Goal: Information Seeking & Learning: Check status

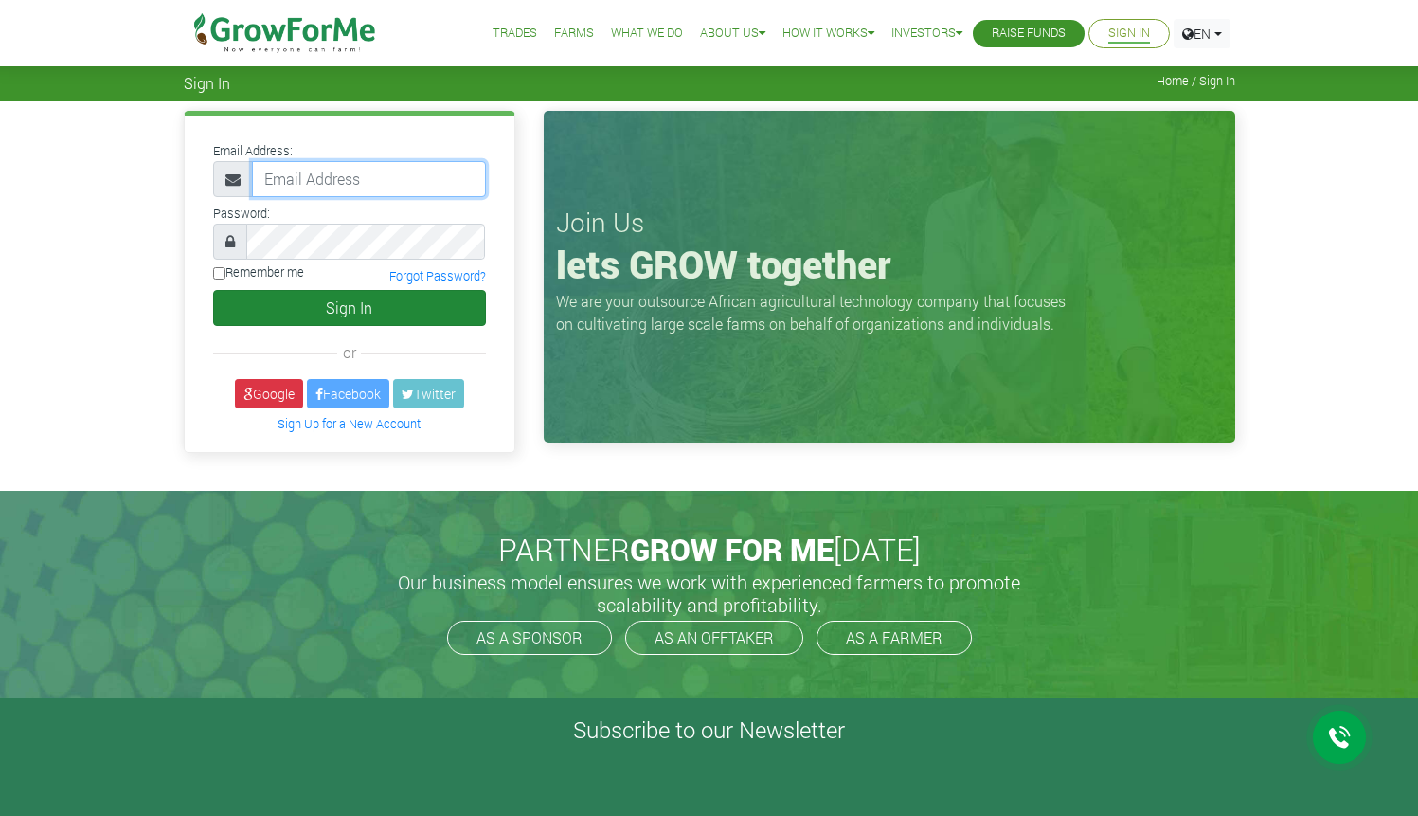
type input "michael.kosic@gmail.com"
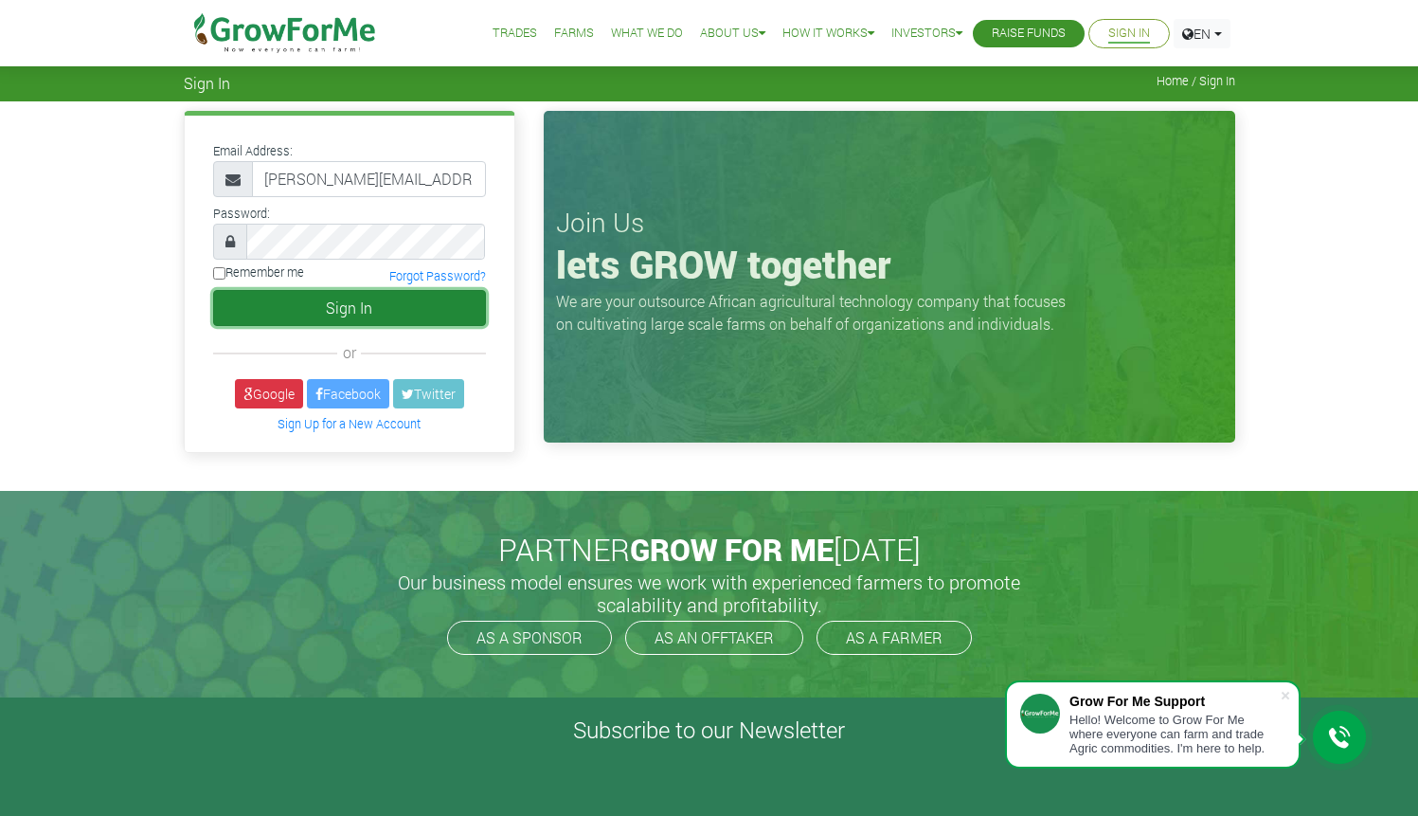
click at [396, 302] on button "Sign In" at bounding box center [349, 308] width 273 height 36
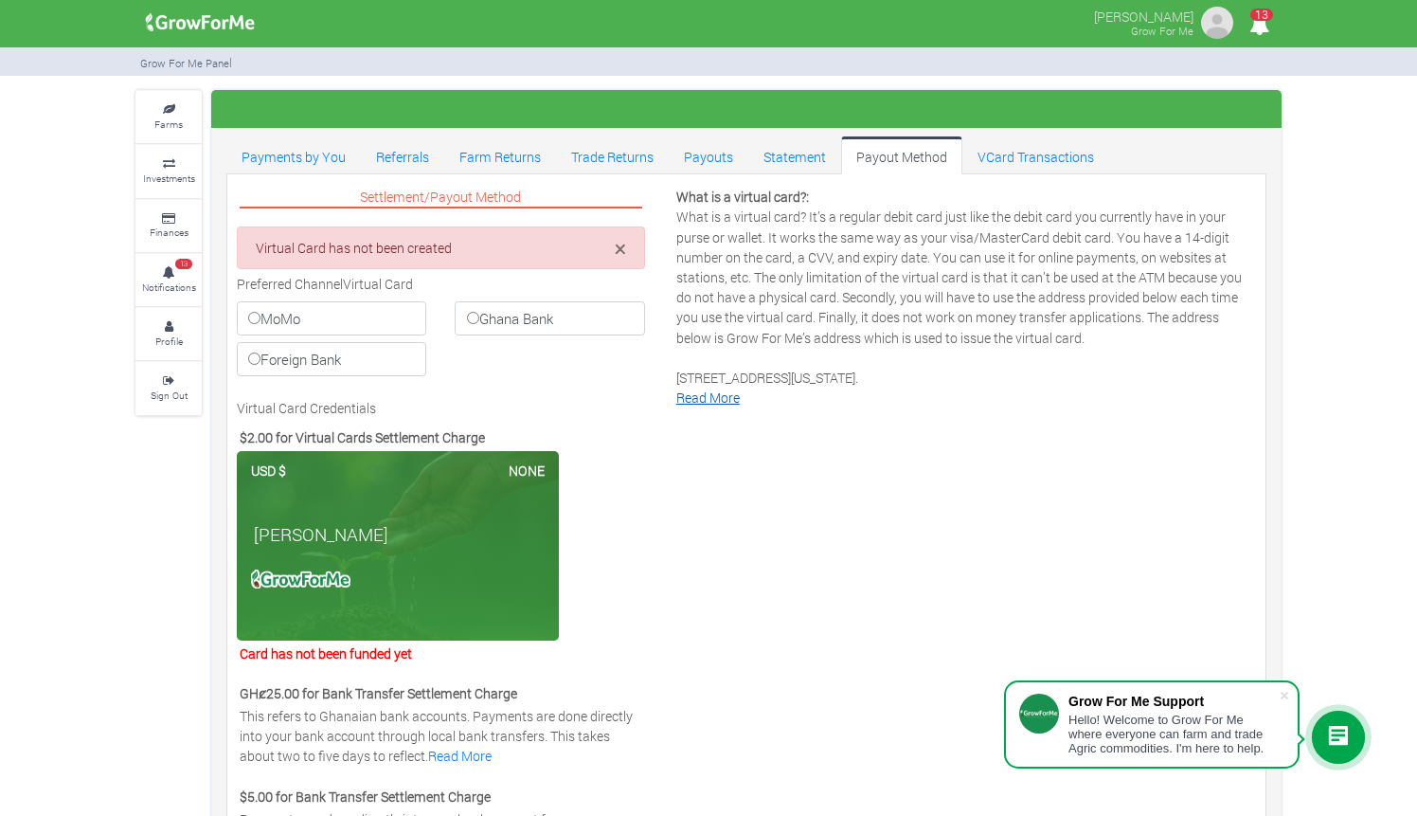
click at [709, 404] on link "Read More" at bounding box center [707, 397] width 63 height 18
click at [164, 181] on small "Investments" at bounding box center [169, 177] width 52 height 13
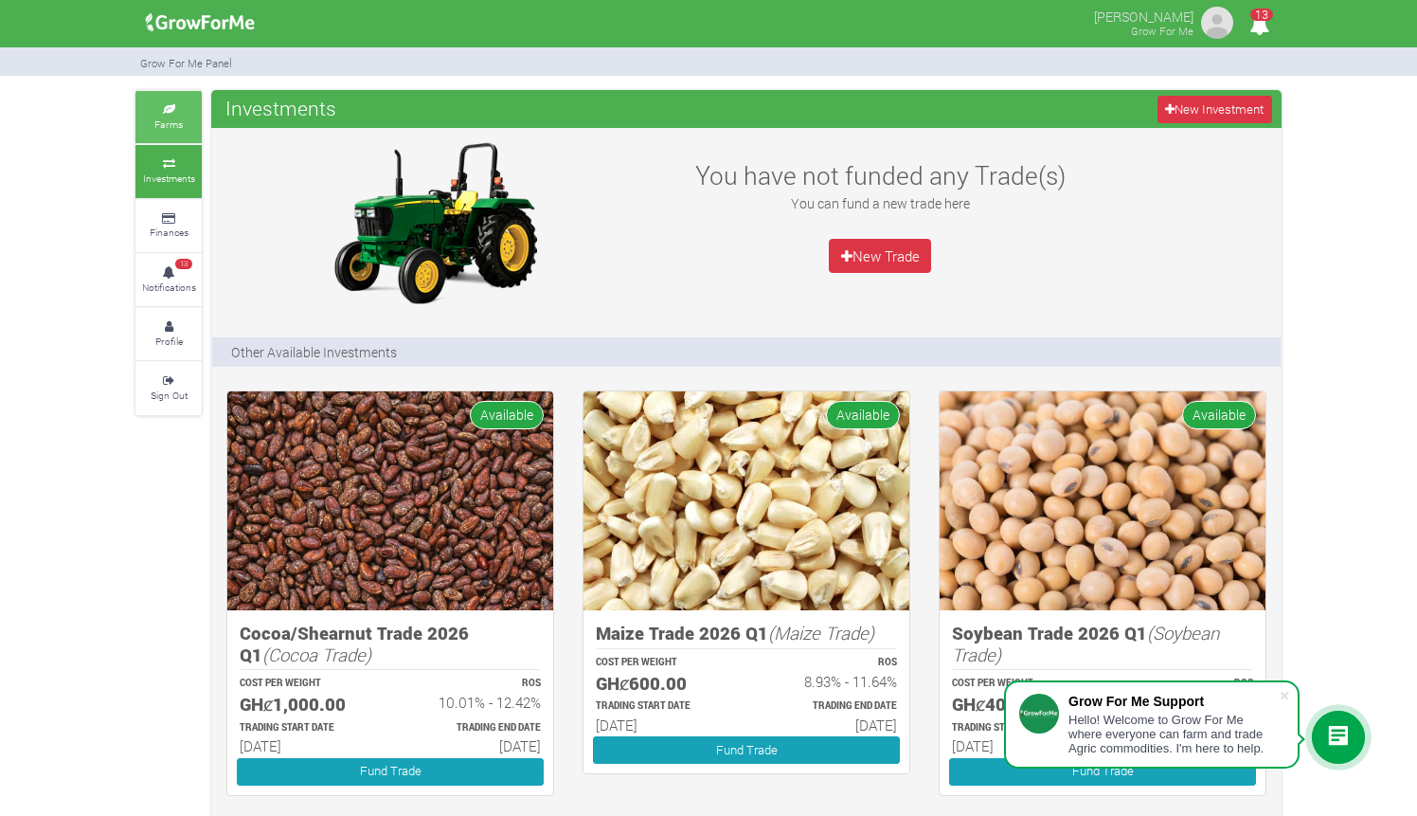
click at [164, 111] on icon at bounding box center [168, 109] width 57 height 9
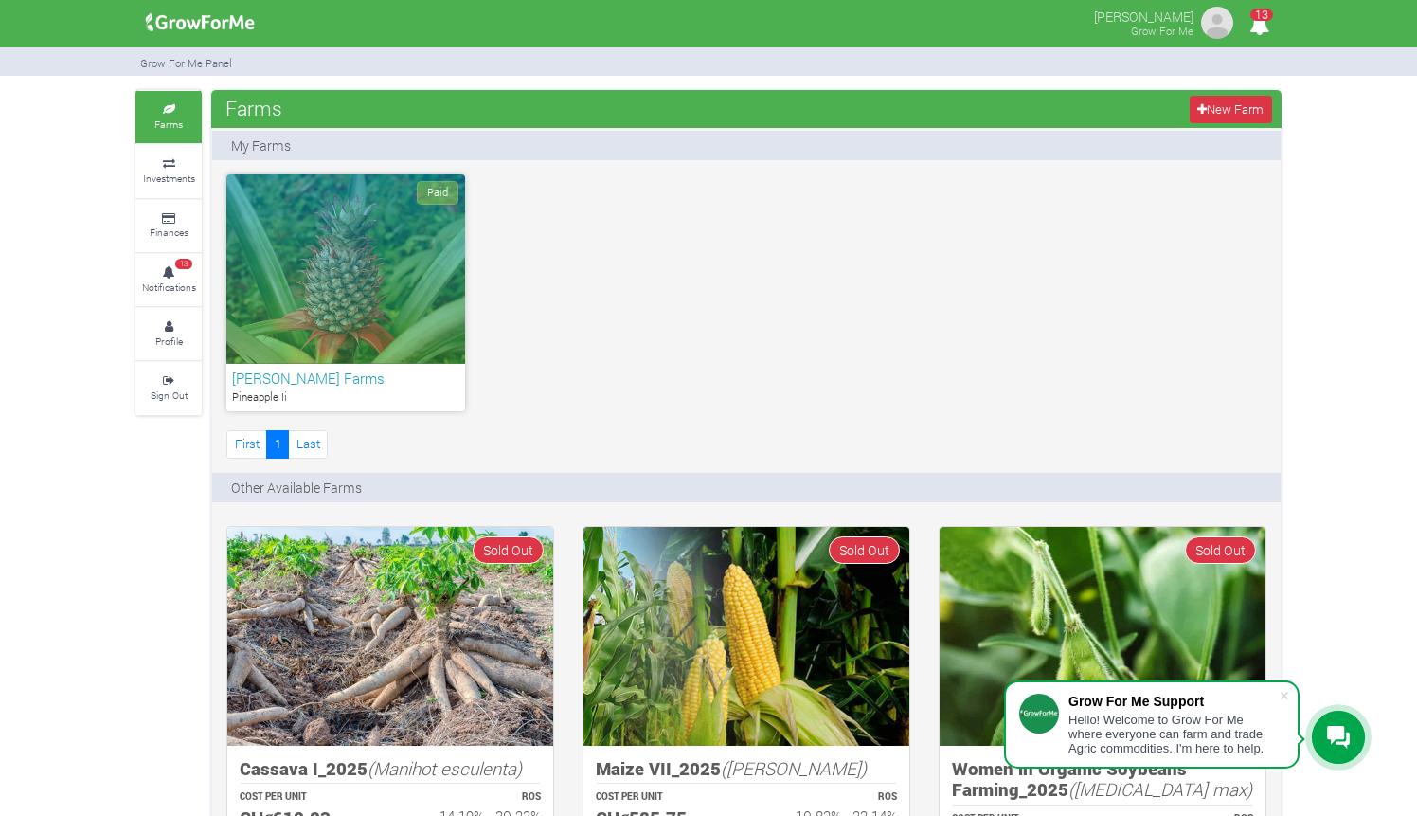
click at [284, 264] on div "Paid" at bounding box center [345, 268] width 239 height 189
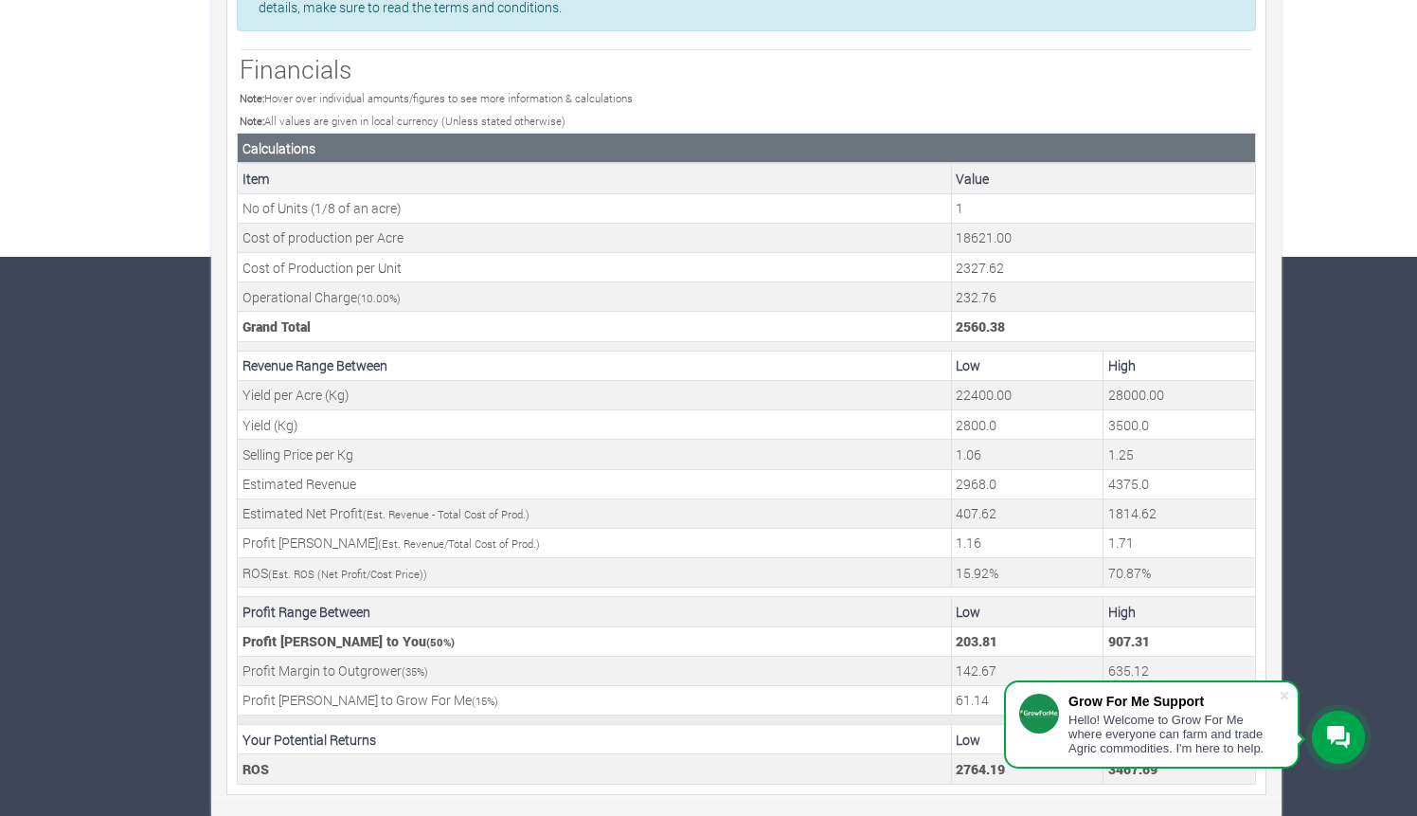
scroll to position [557, 0]
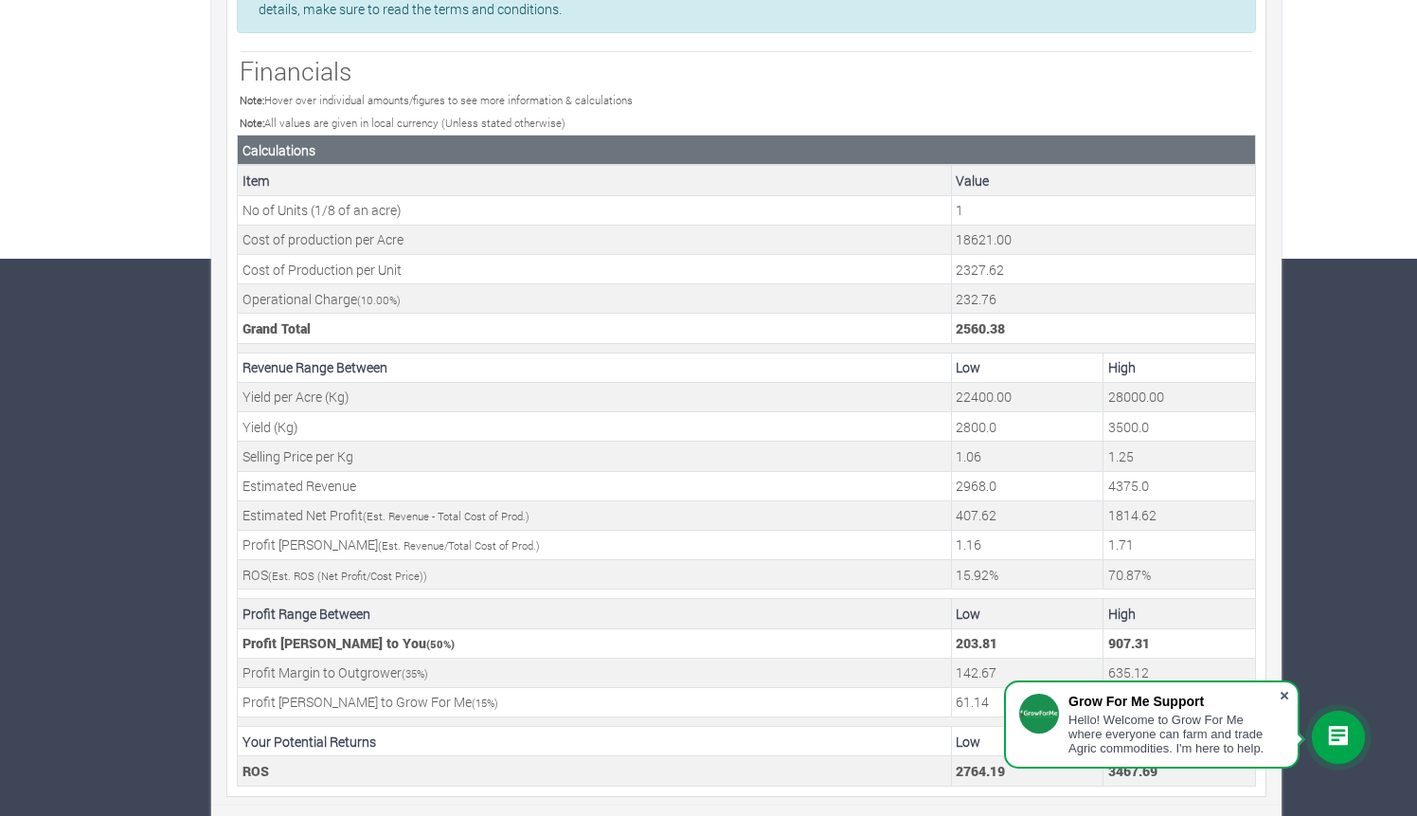
click at [1284, 690] on span at bounding box center [1284, 695] width 19 height 19
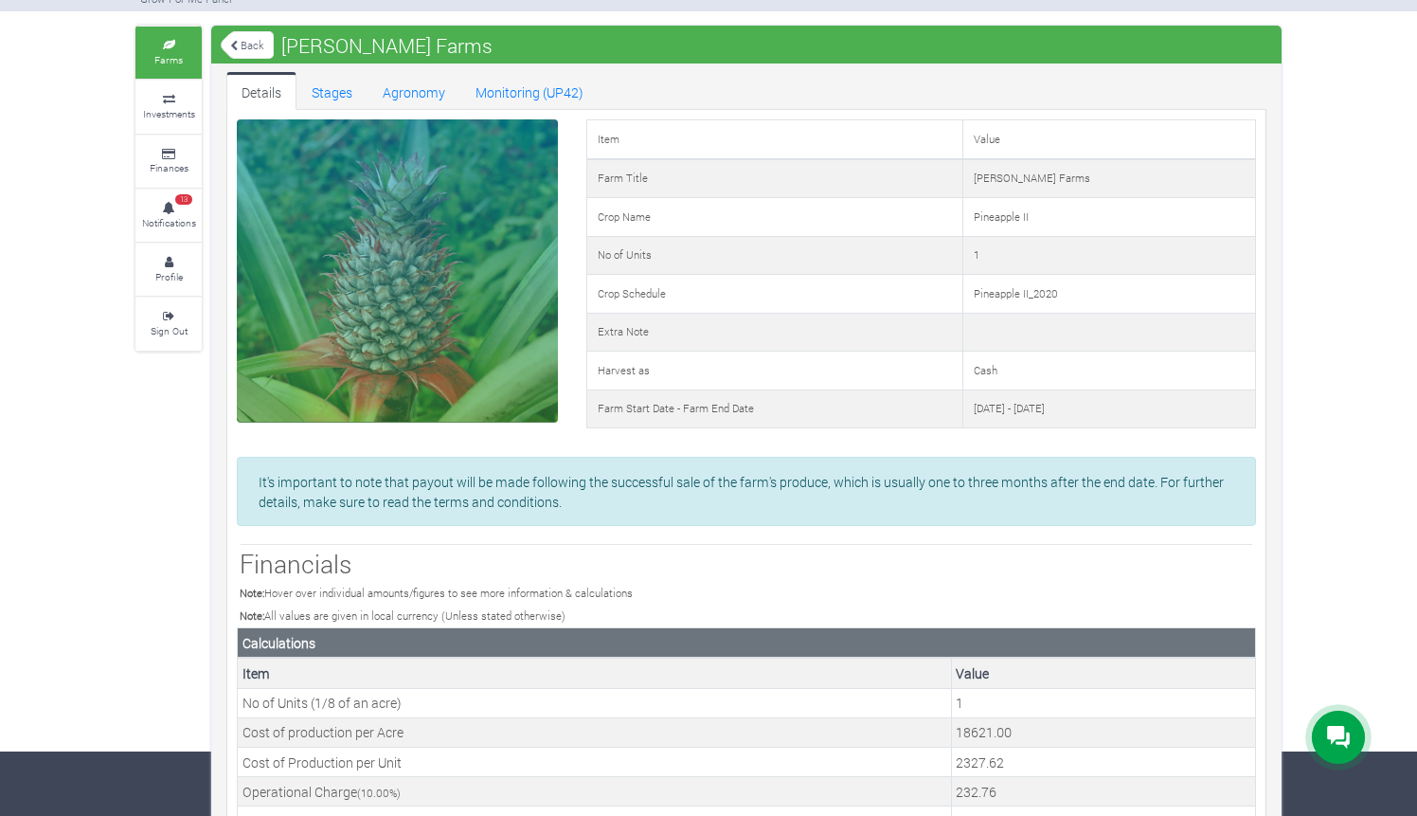
scroll to position [5, 0]
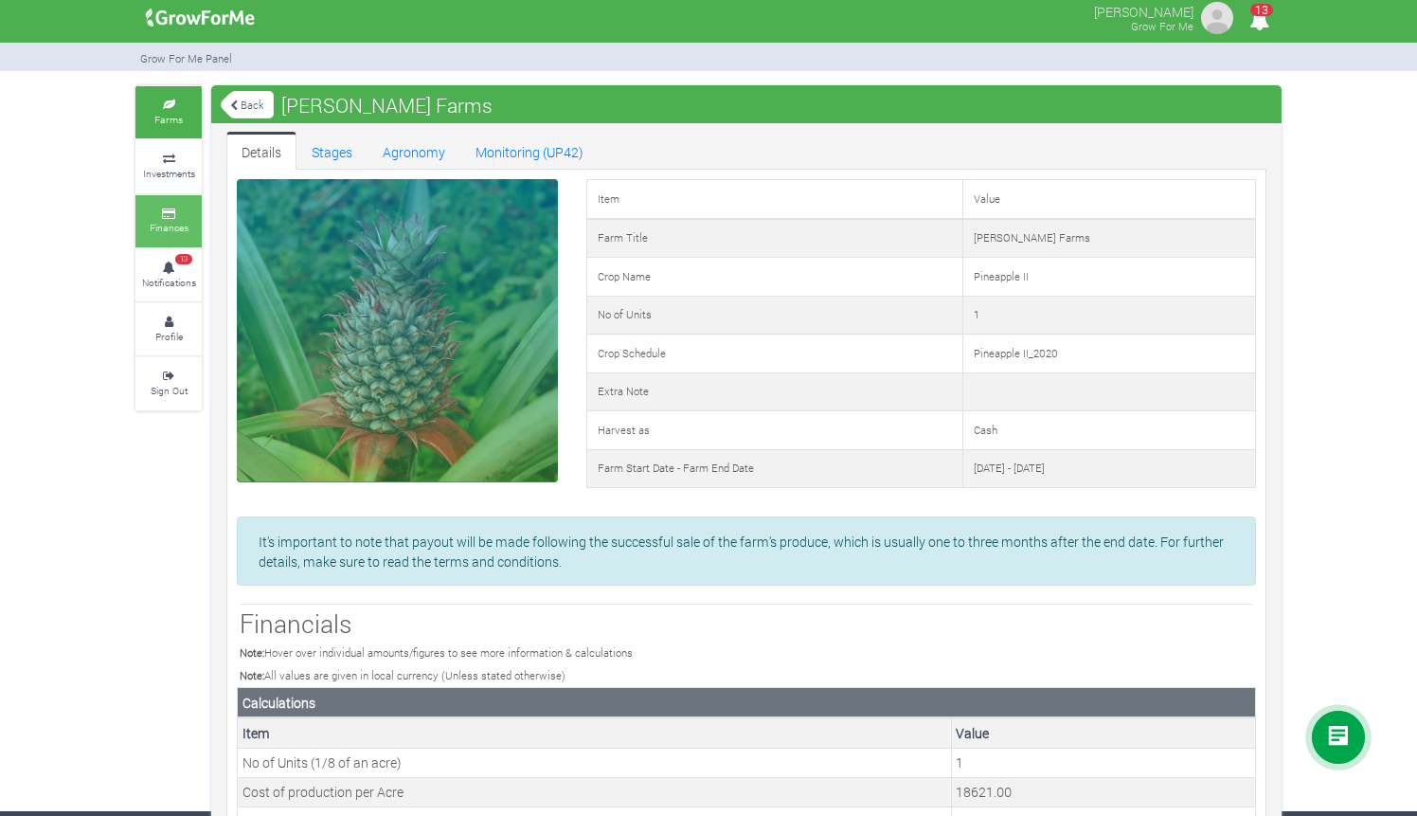
click at [155, 218] on link "Finances" at bounding box center [168, 221] width 66 height 52
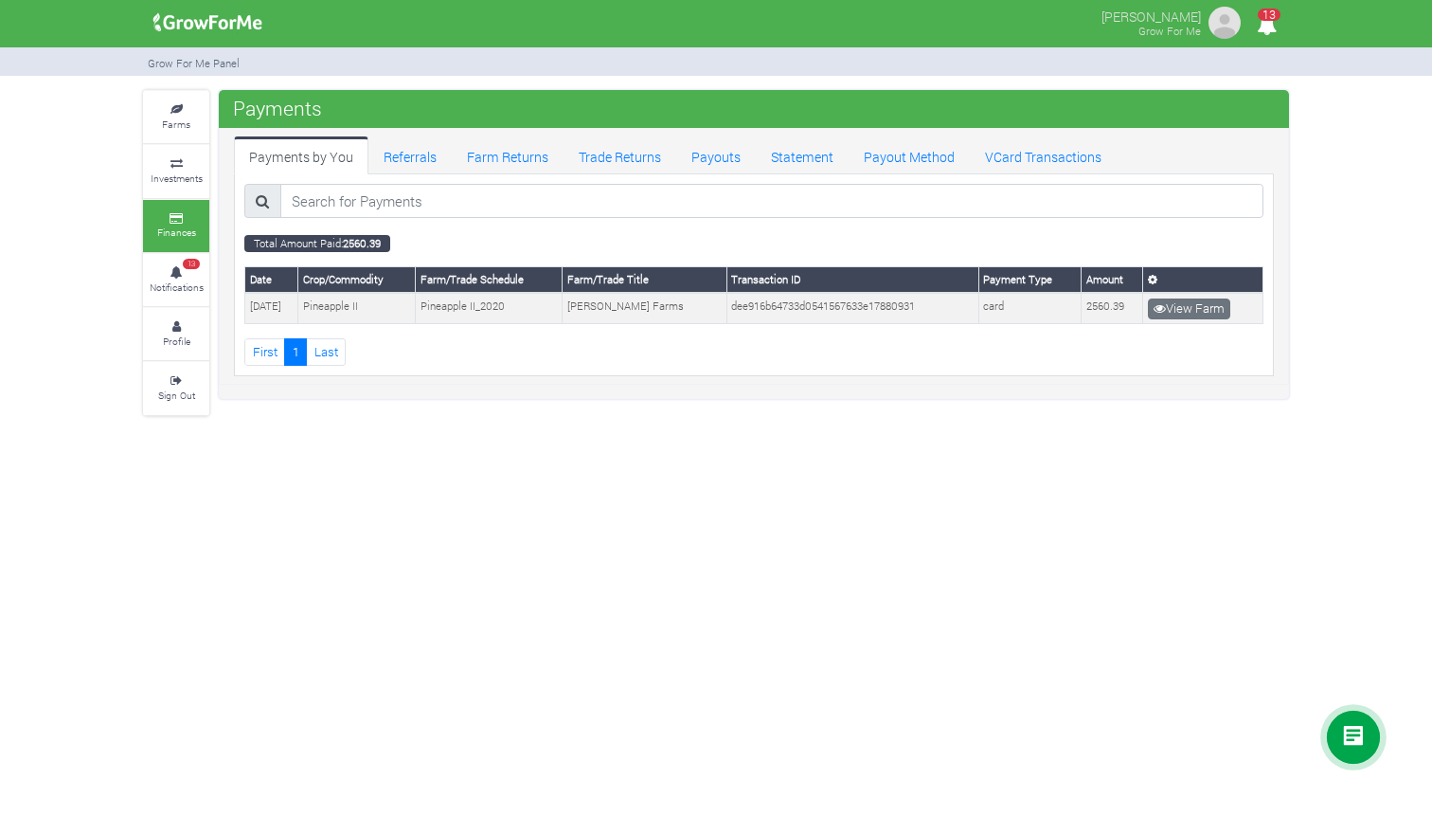
click at [1150, 281] on icon at bounding box center [1152, 280] width 9 height 10
click at [497, 165] on link "Farm Returns" at bounding box center [508, 155] width 112 height 38
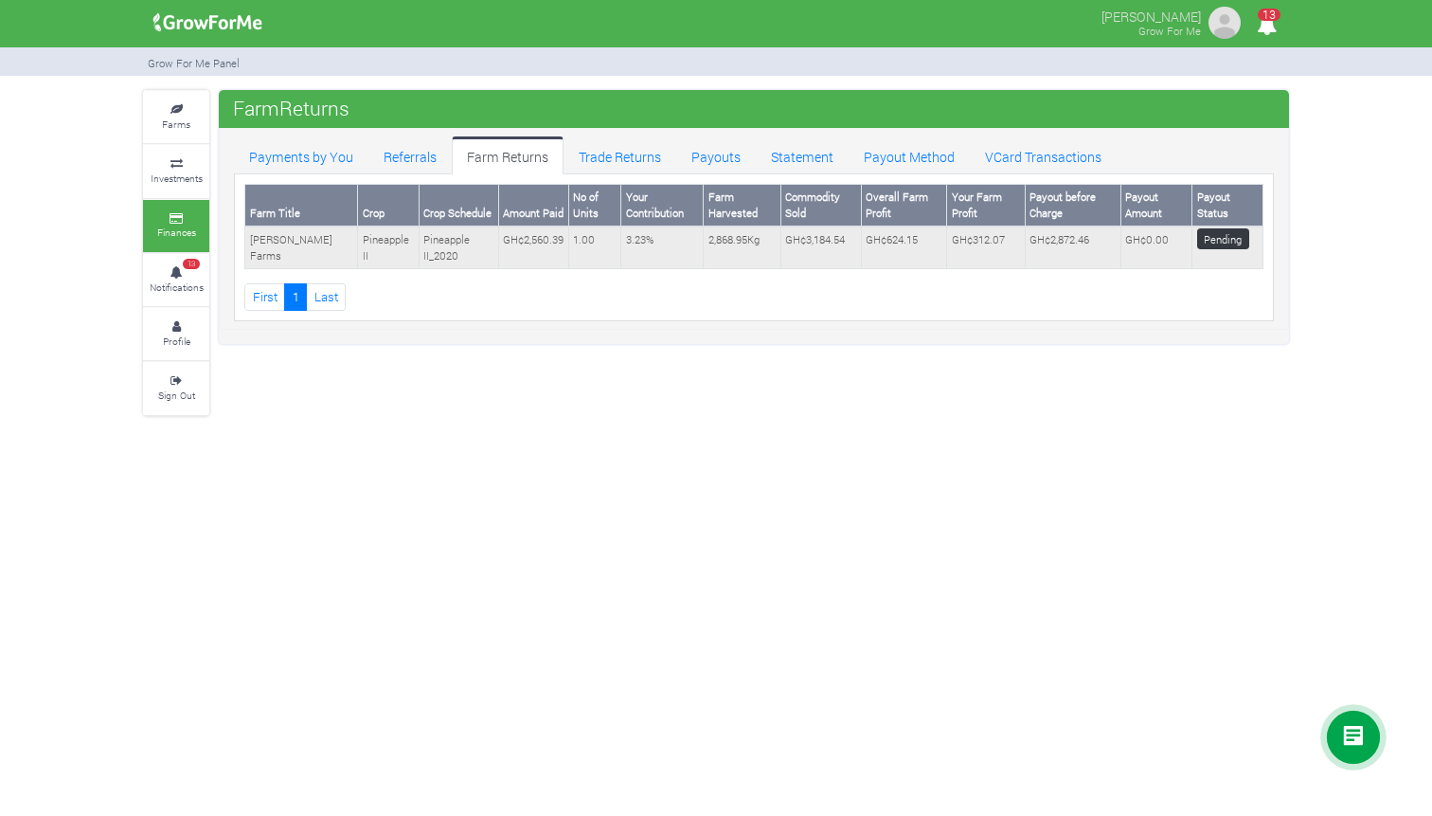
click at [1216, 239] on span "Pending" at bounding box center [1223, 239] width 52 height 22
click at [358, 248] on td "Pineapple II" at bounding box center [389, 247] width 62 height 42
click at [709, 158] on link "Payouts" at bounding box center [716, 155] width 80 height 38
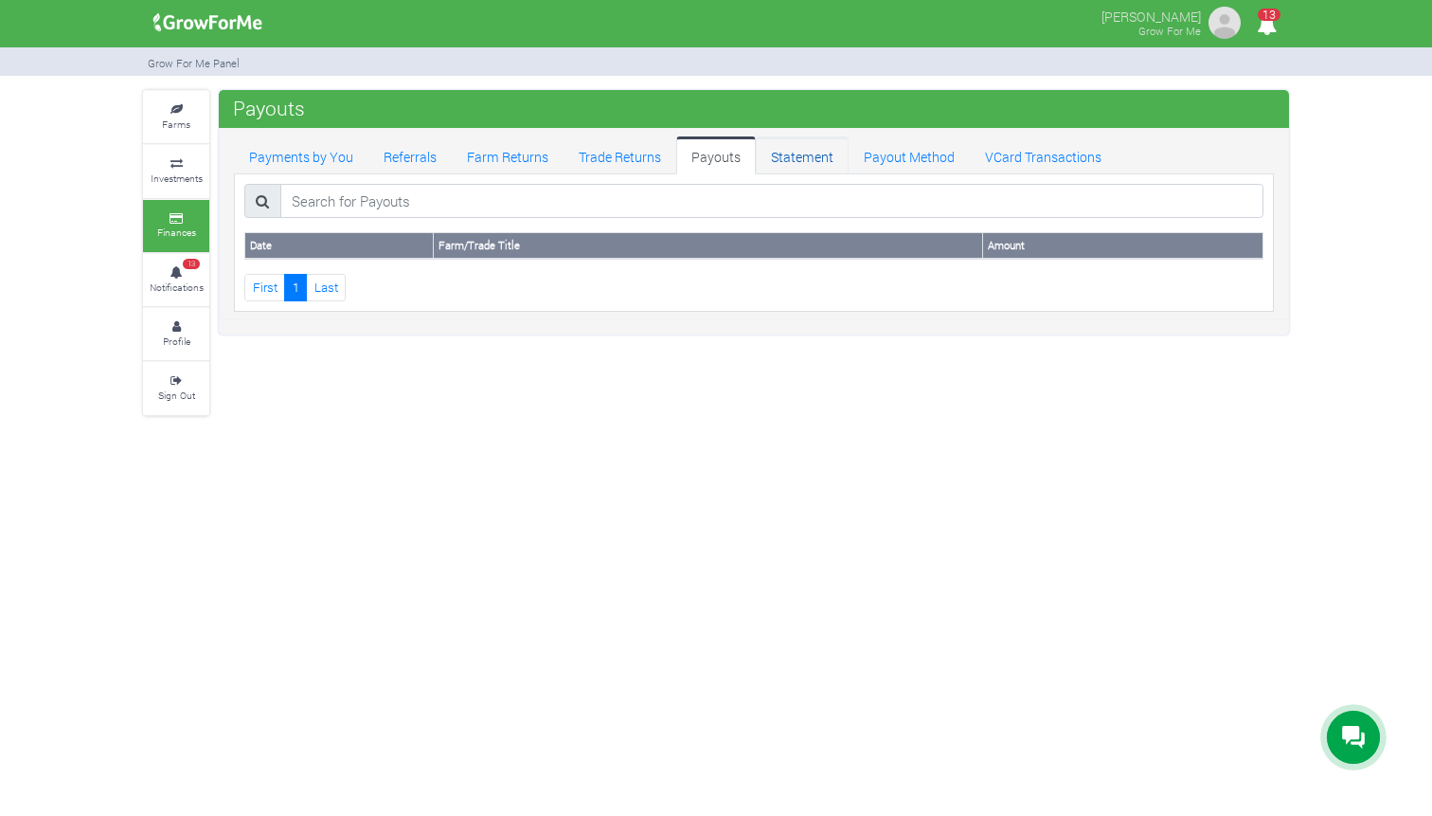
click at [812, 166] on link "Statement" at bounding box center [802, 155] width 93 height 38
click at [891, 153] on link "Payout Method" at bounding box center [909, 155] width 121 height 38
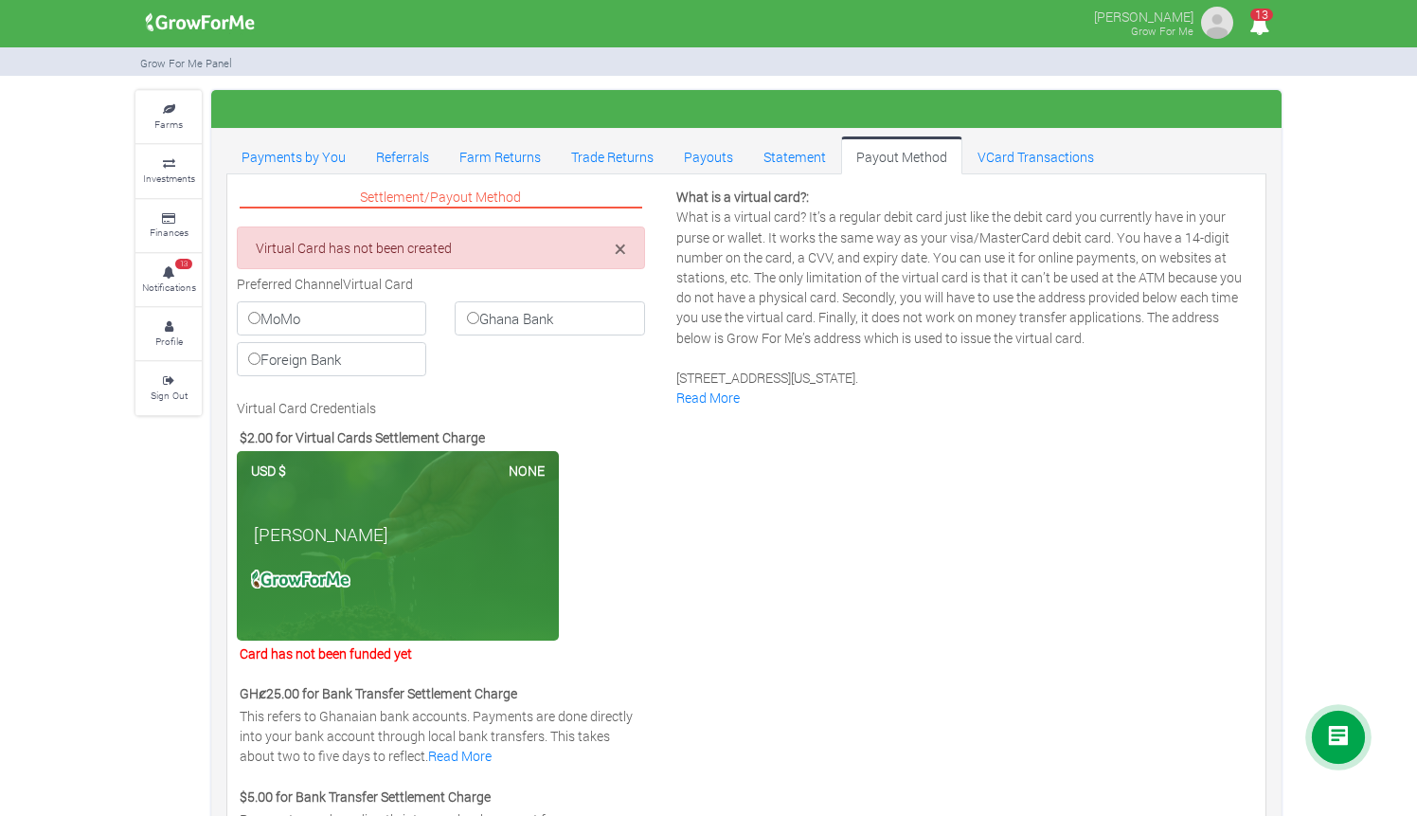
scroll to position [1152, 0]
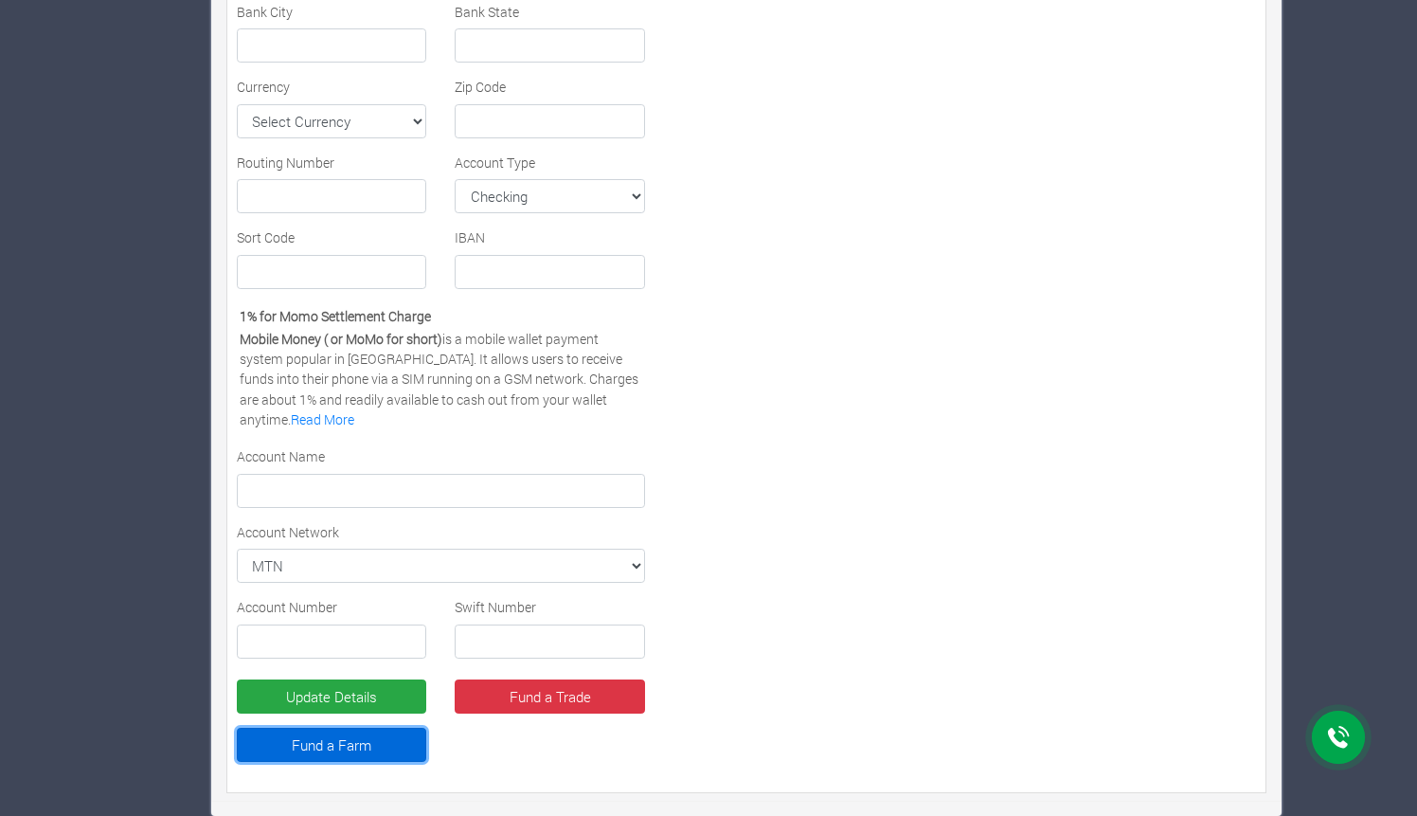
click at [314, 753] on link "Fund a Farm" at bounding box center [331, 744] width 189 height 34
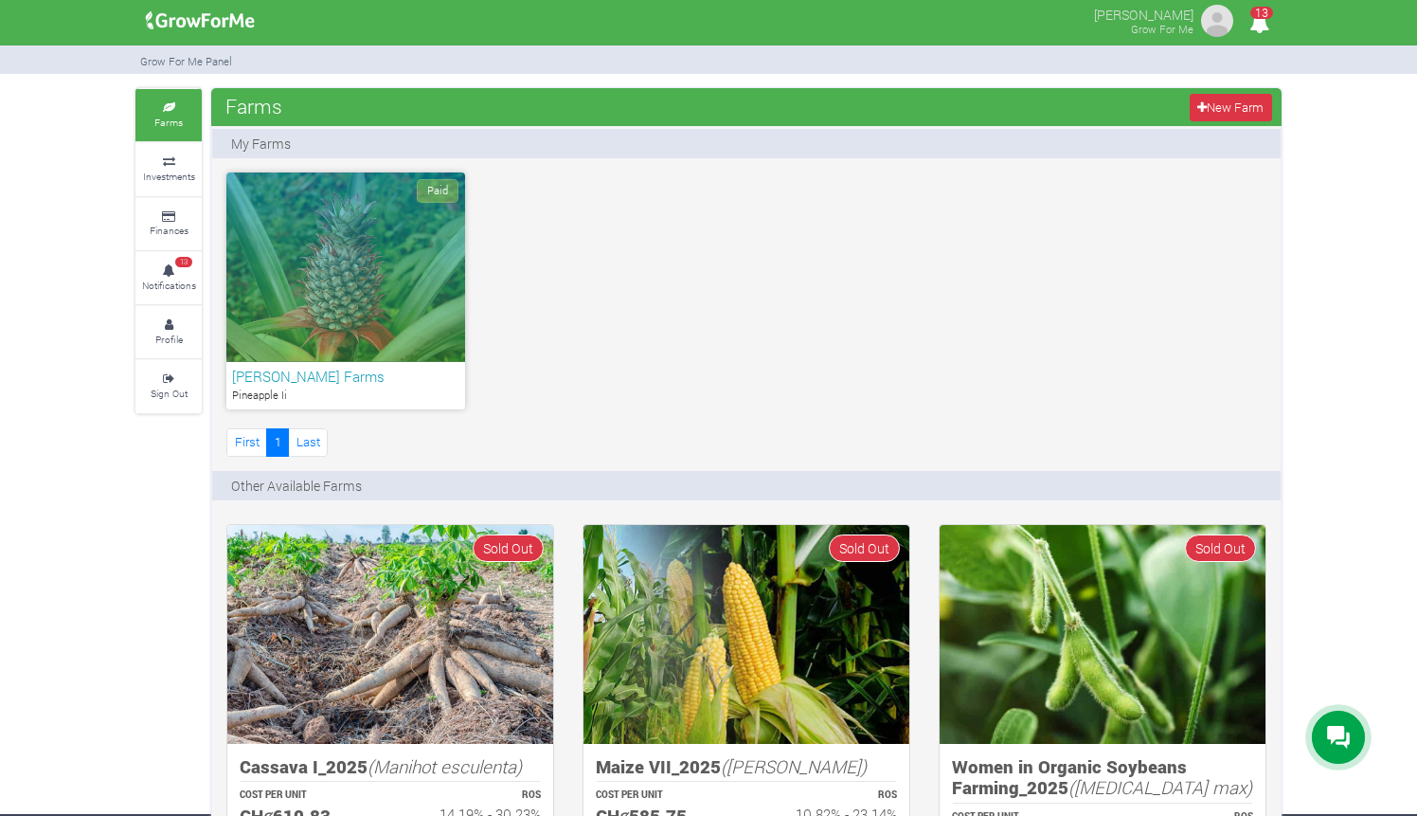
scroll to position [4, 0]
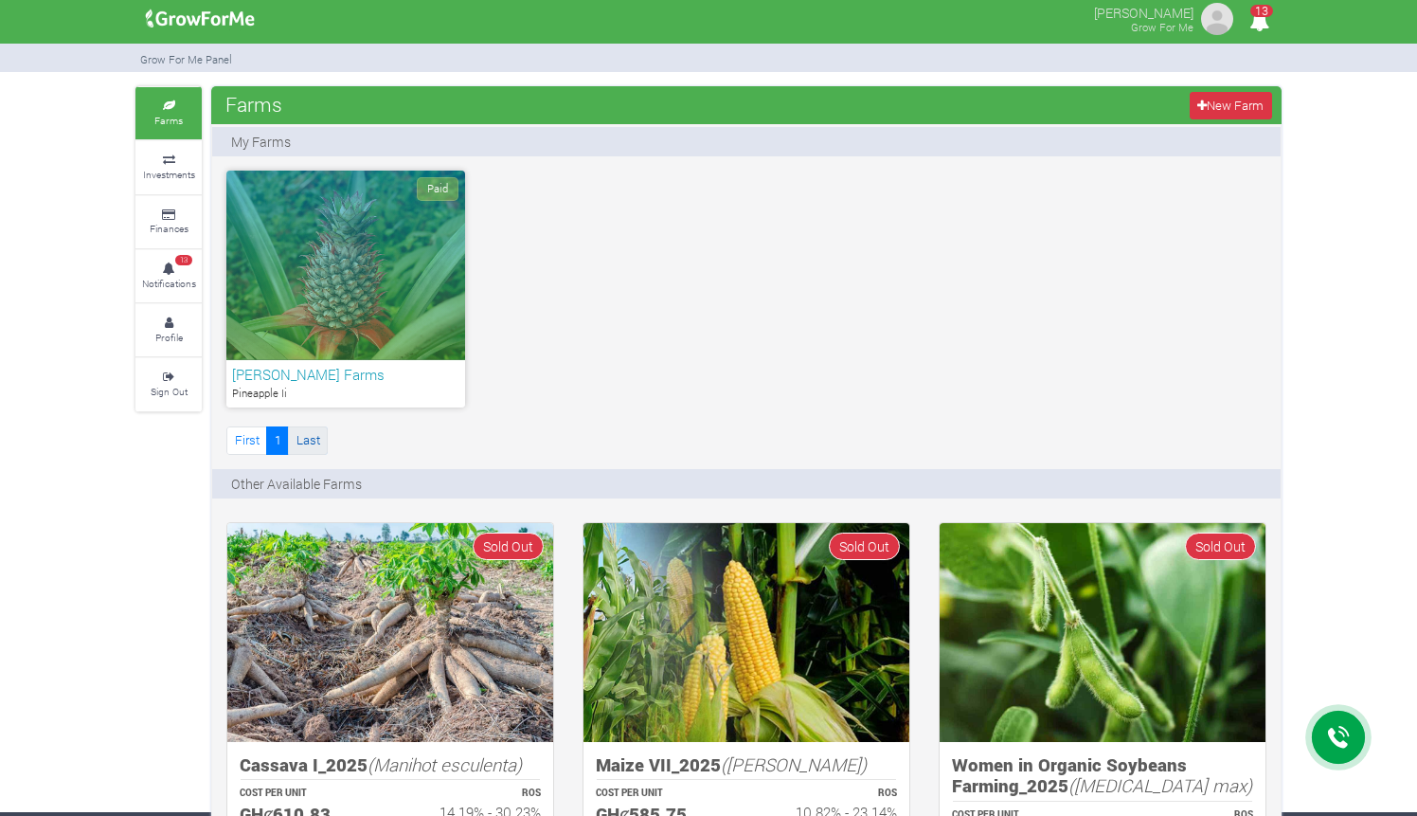
click at [314, 436] on link "Last" at bounding box center [308, 439] width 40 height 27
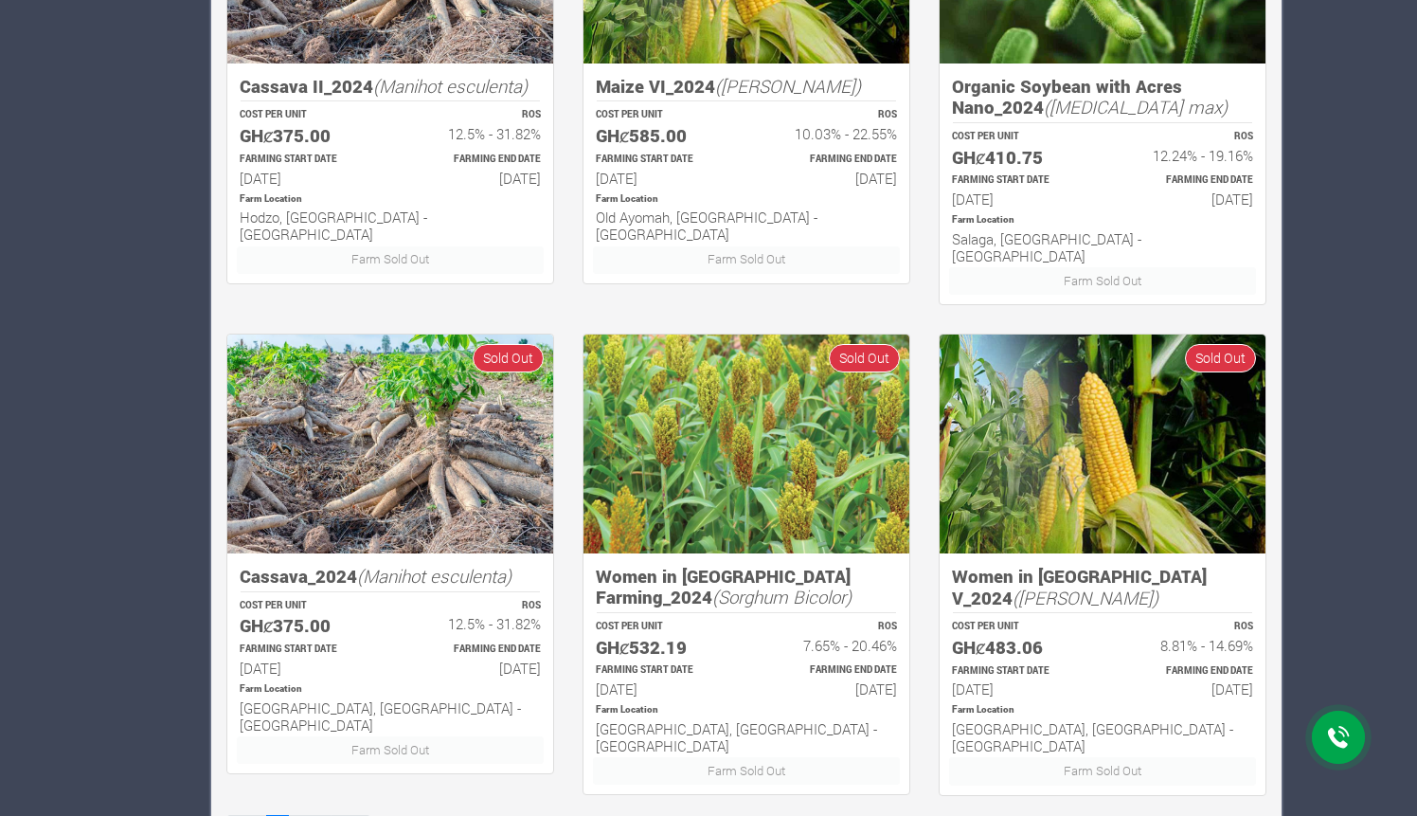
scroll to position [1190, 0]
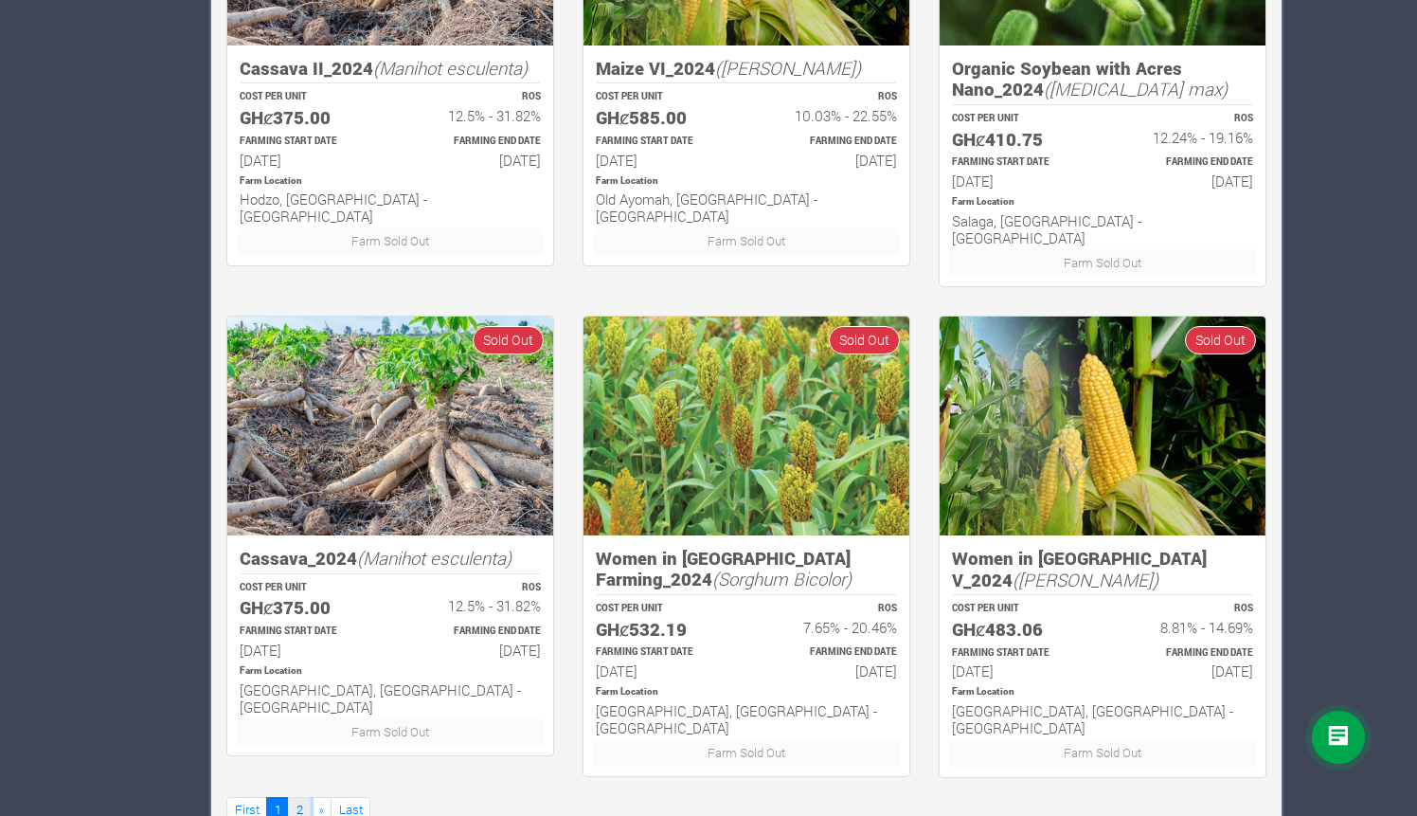
click at [295, 797] on link "2" at bounding box center [299, 810] width 23 height 27
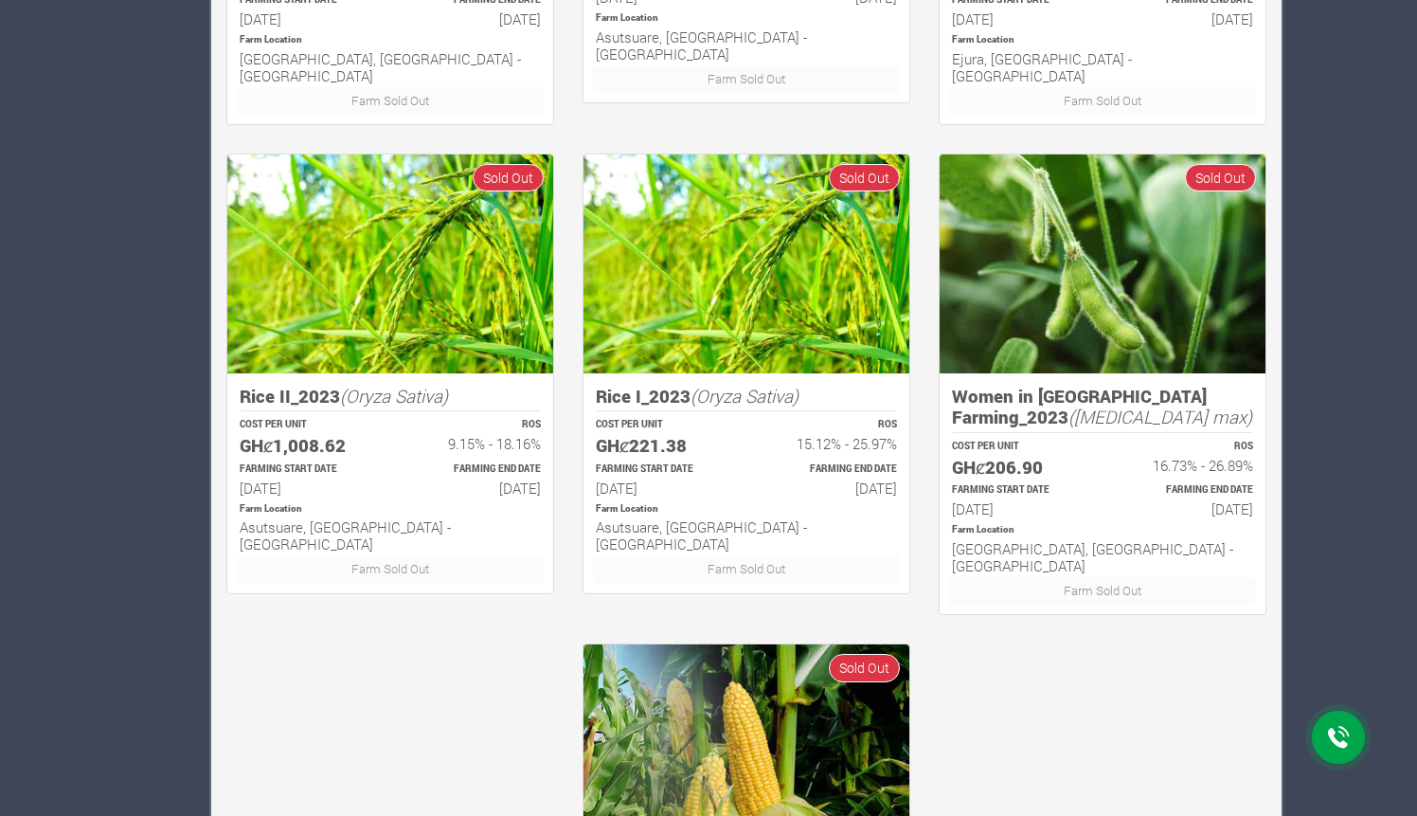
scroll to position [1190, 0]
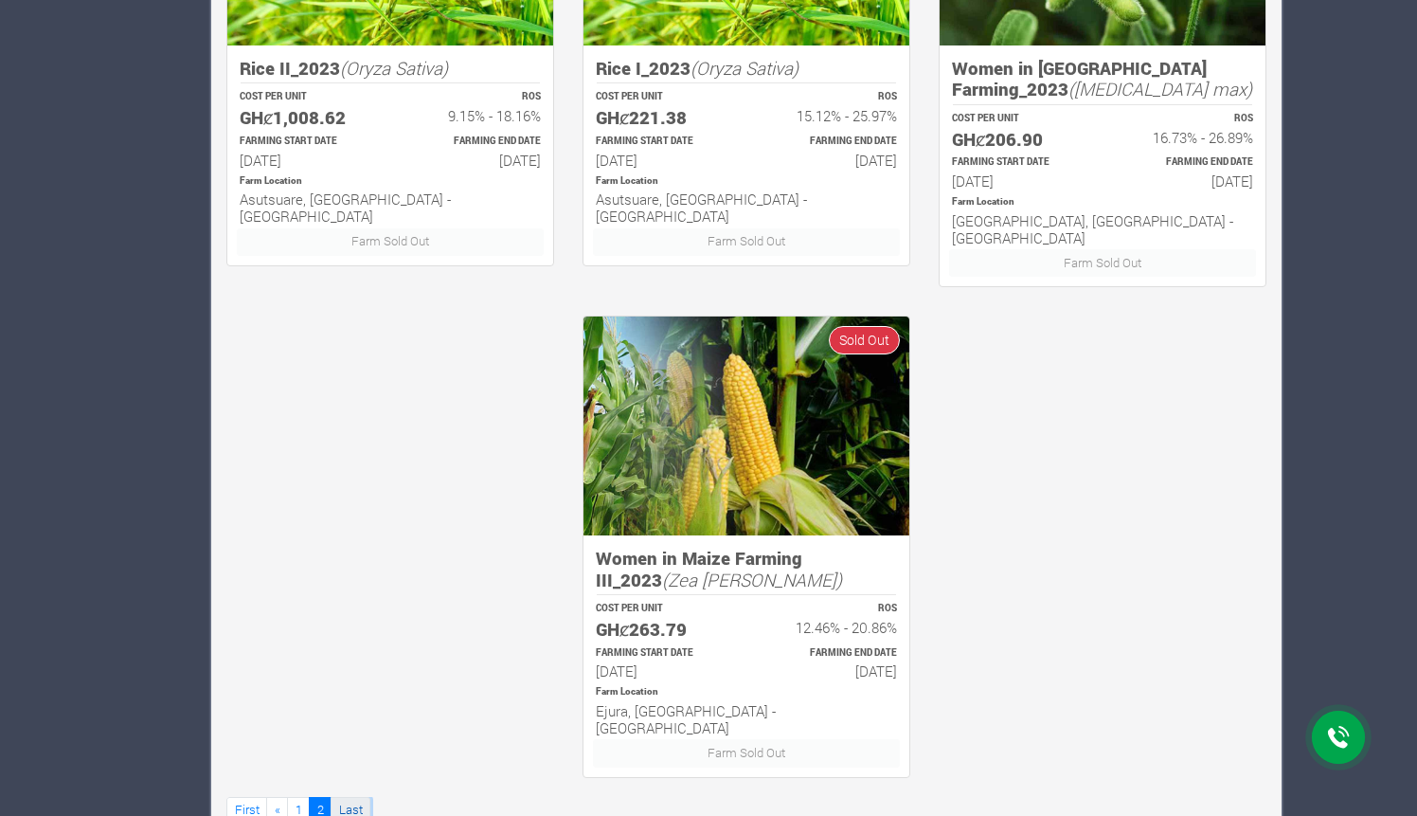
click at [350, 797] on link "Last" at bounding box center [351, 810] width 40 height 27
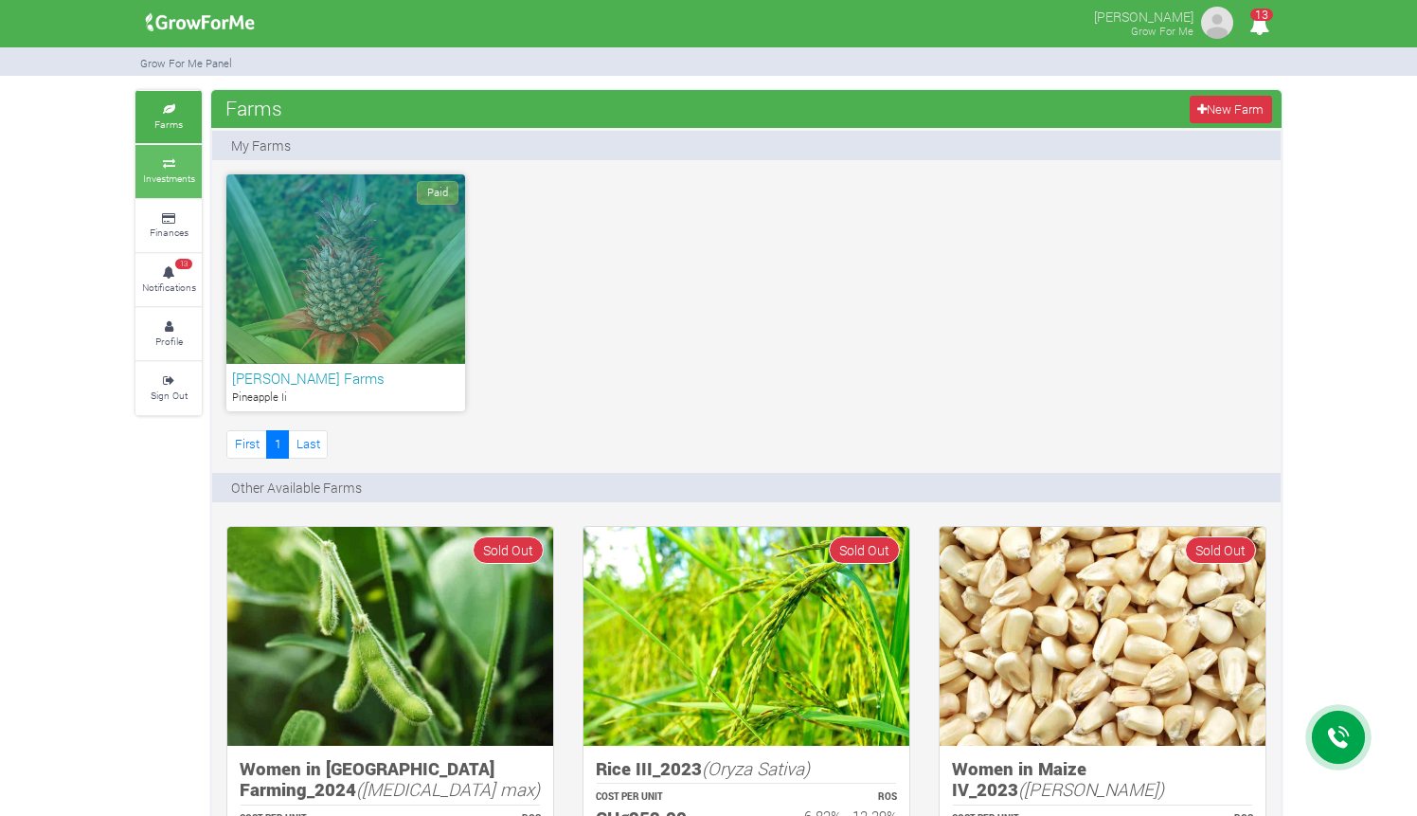
click at [174, 168] on link "Investments" at bounding box center [168, 171] width 66 height 52
